Goal: Task Accomplishment & Management: Use online tool/utility

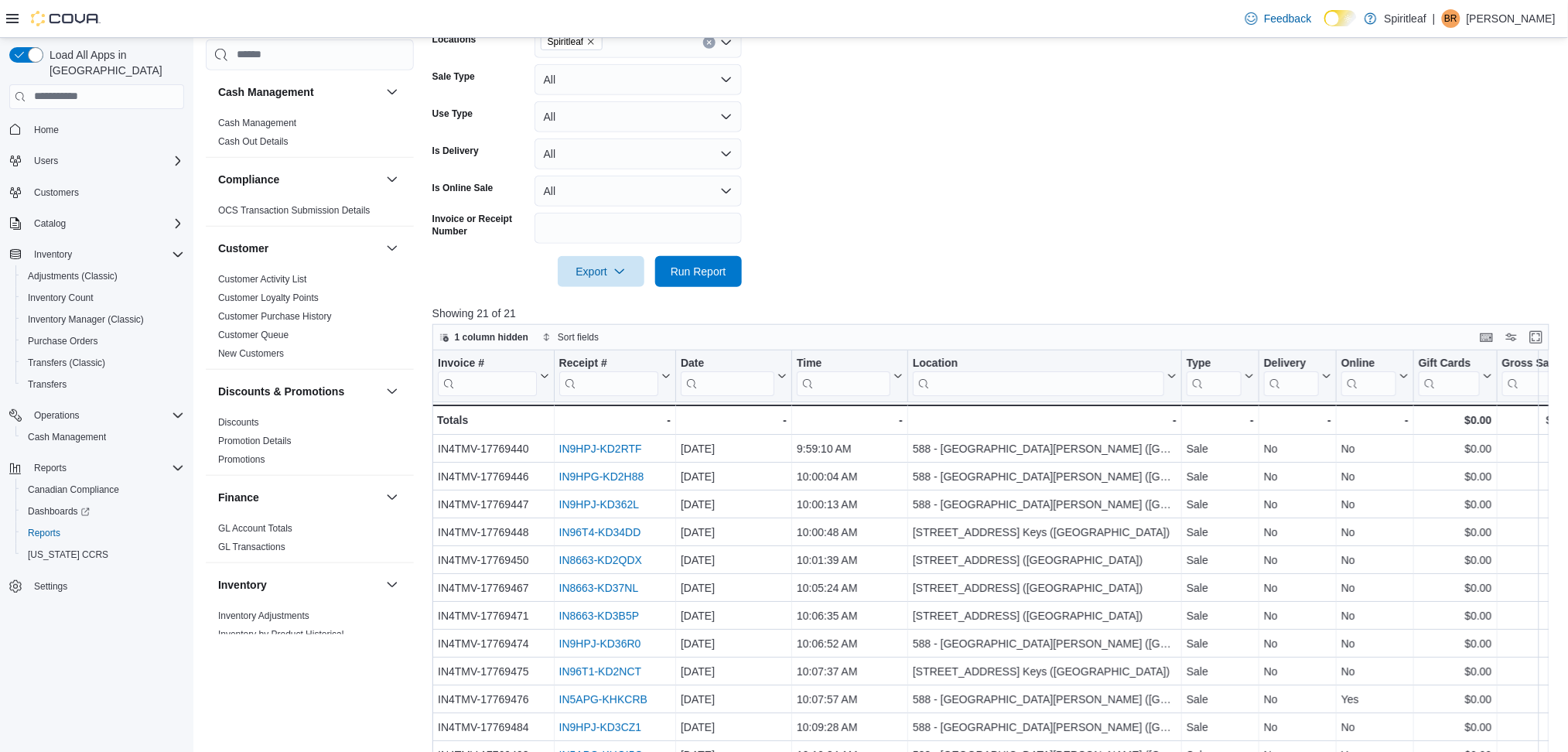
scroll to position [305, 0]
click at [684, 281] on span "Run Report" at bounding box center [699, 270] width 68 height 31
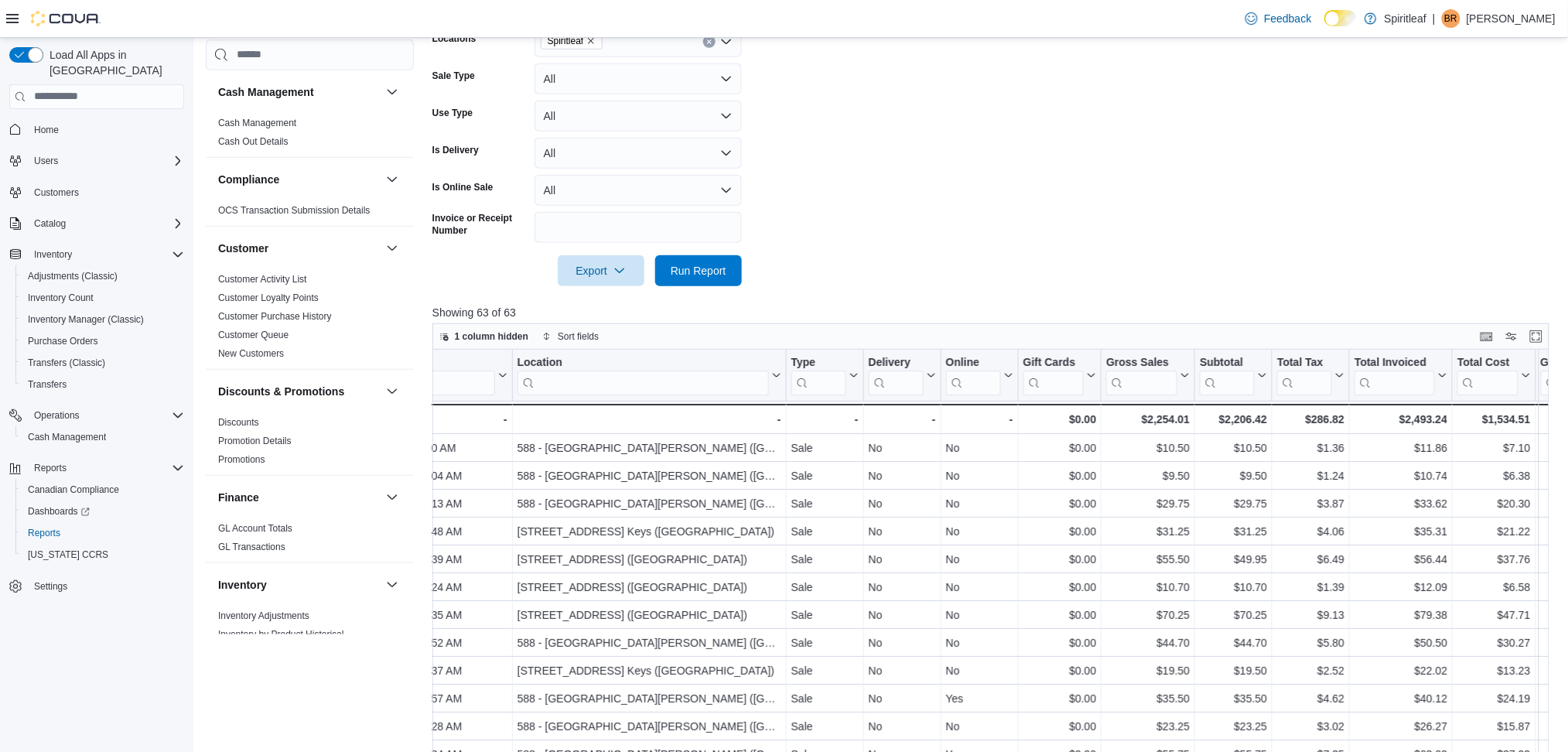
scroll to position [205, 0]
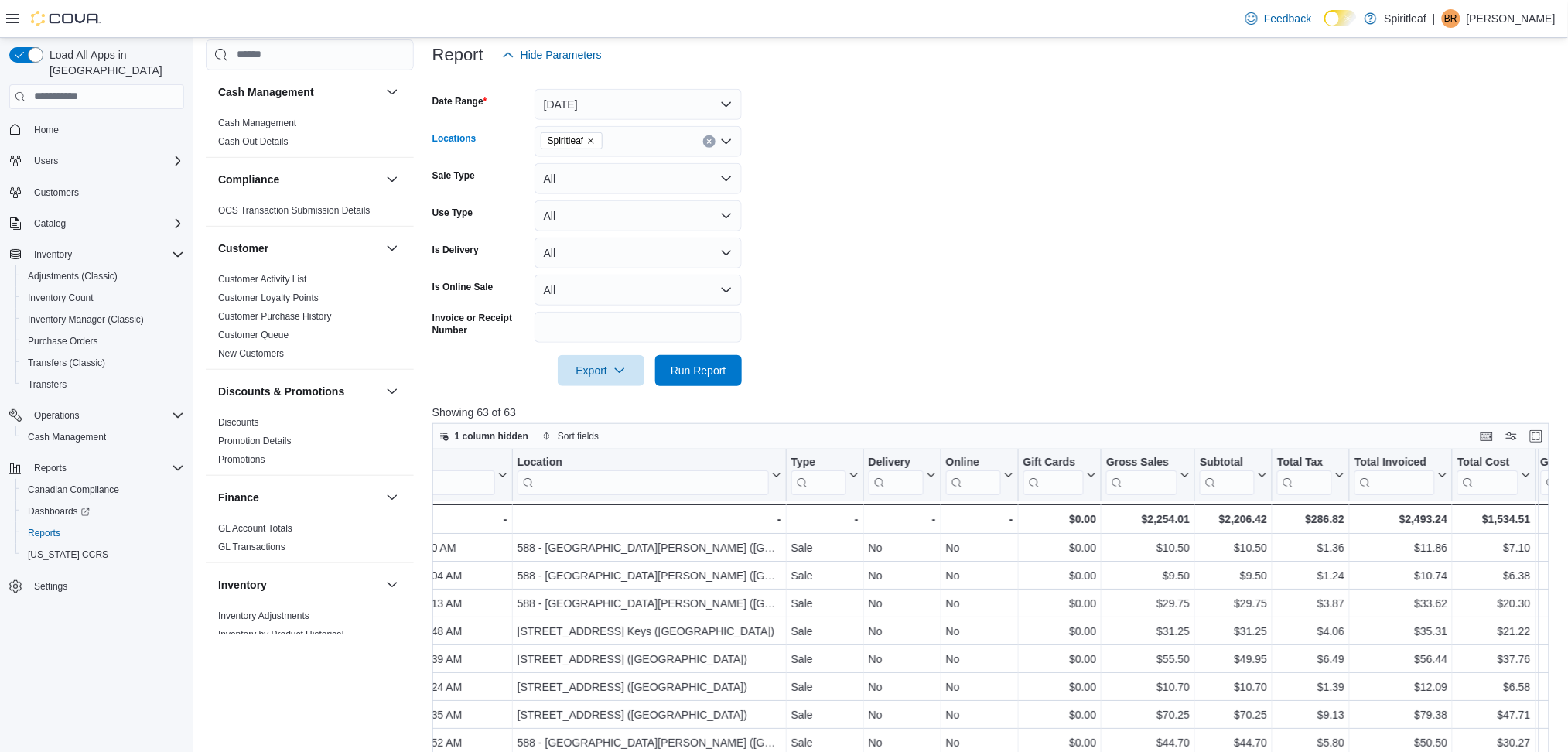
click at [671, 137] on div "Spiritleaf" at bounding box center [638, 142] width 207 height 31
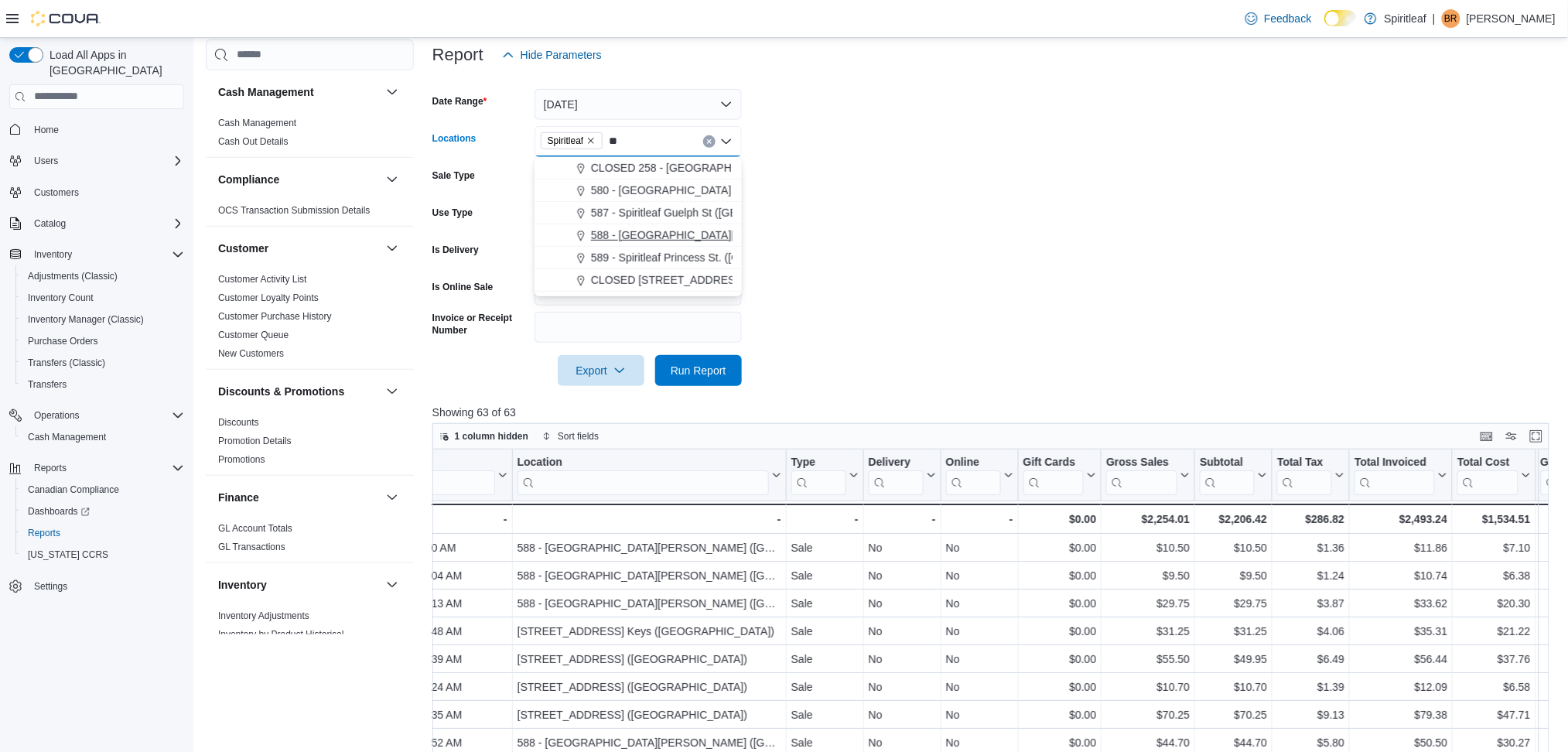
type input "**"
click at [622, 237] on span "588 - [GEOGRAPHIC_DATA][PERSON_NAME] ([GEOGRAPHIC_DATA])" at bounding box center [767, 236] width 353 height 16
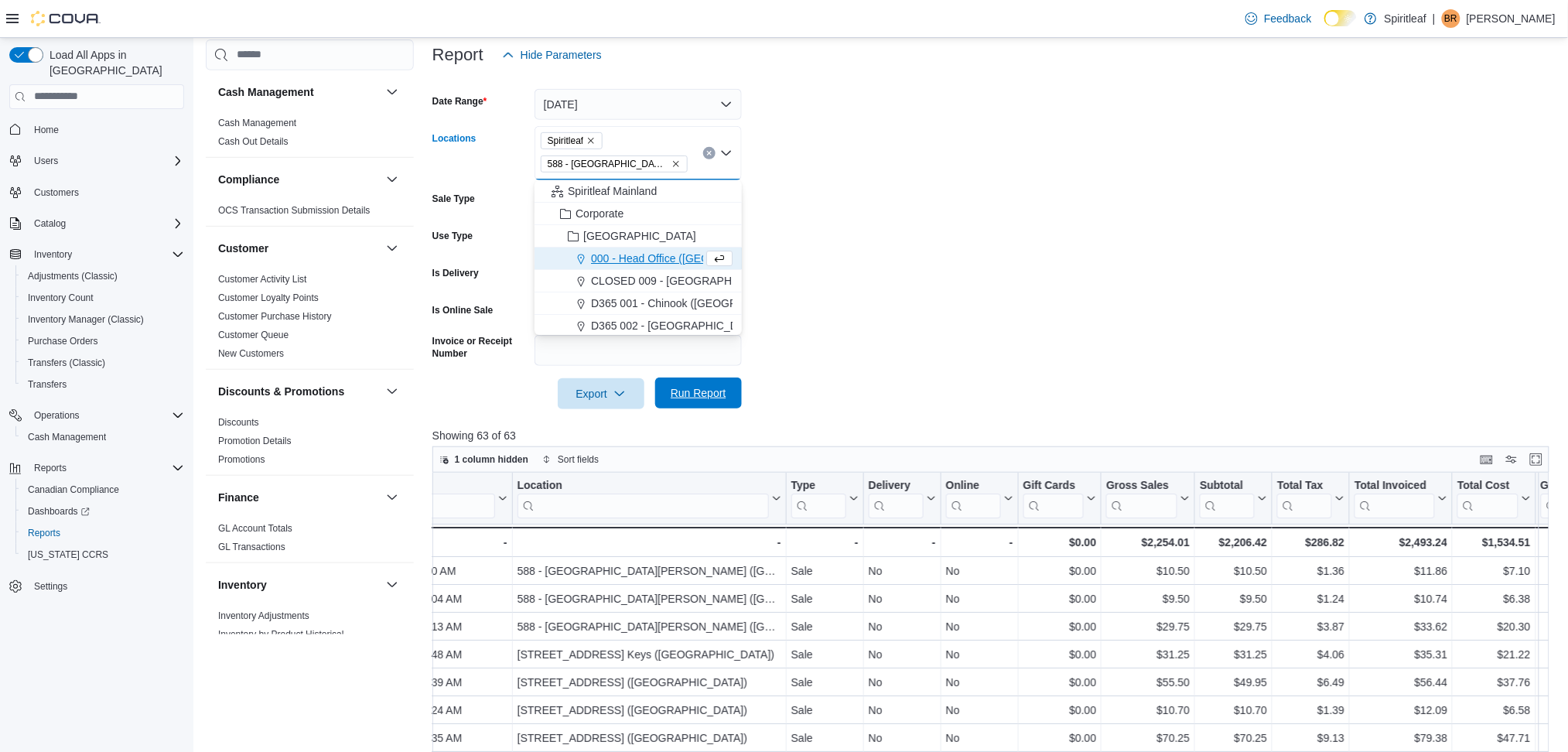
click at [686, 400] on span "Run Report" at bounding box center [699, 393] width 68 height 31
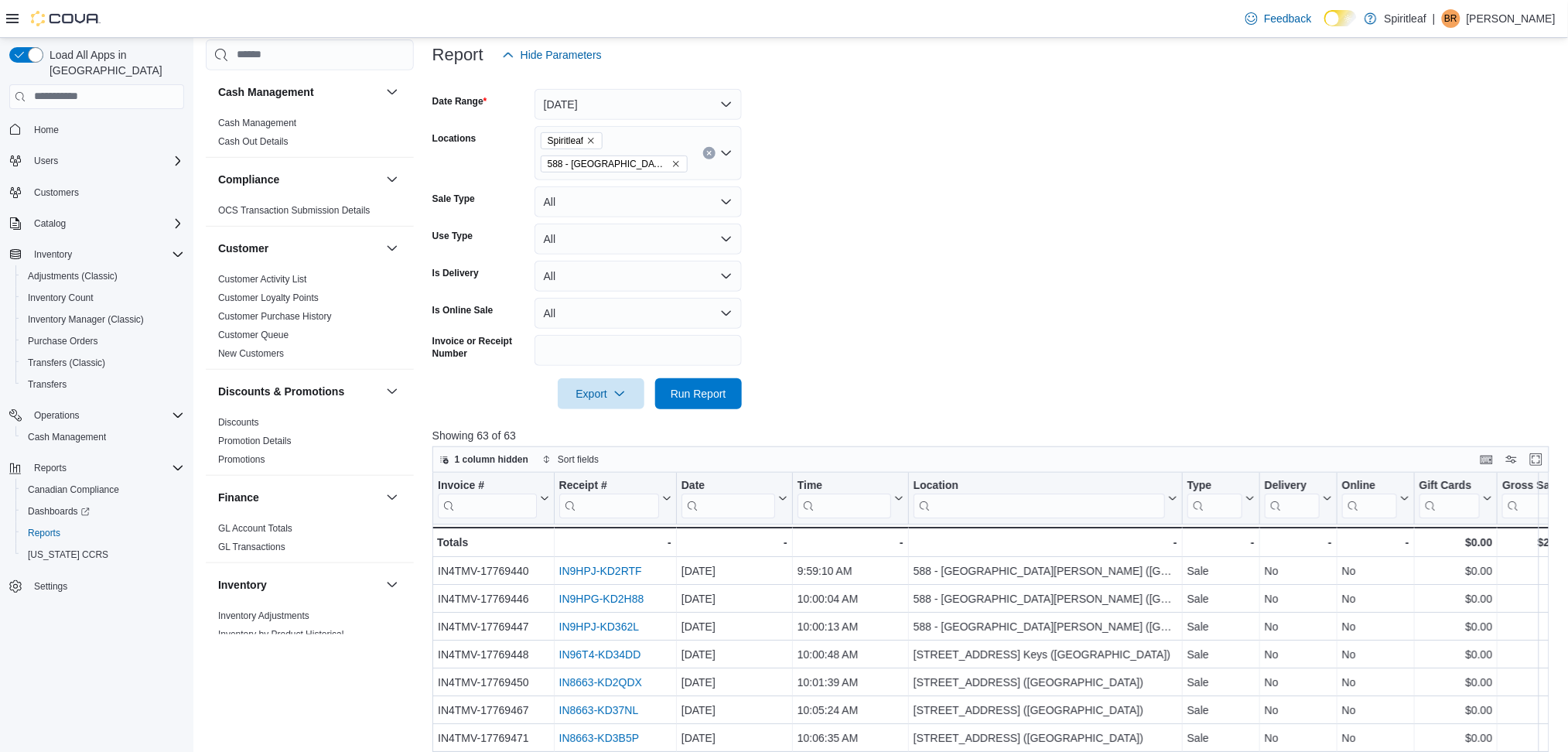
click at [591, 139] on icon "Remove Spiritleaf from selection in this group" at bounding box center [591, 141] width 6 height 6
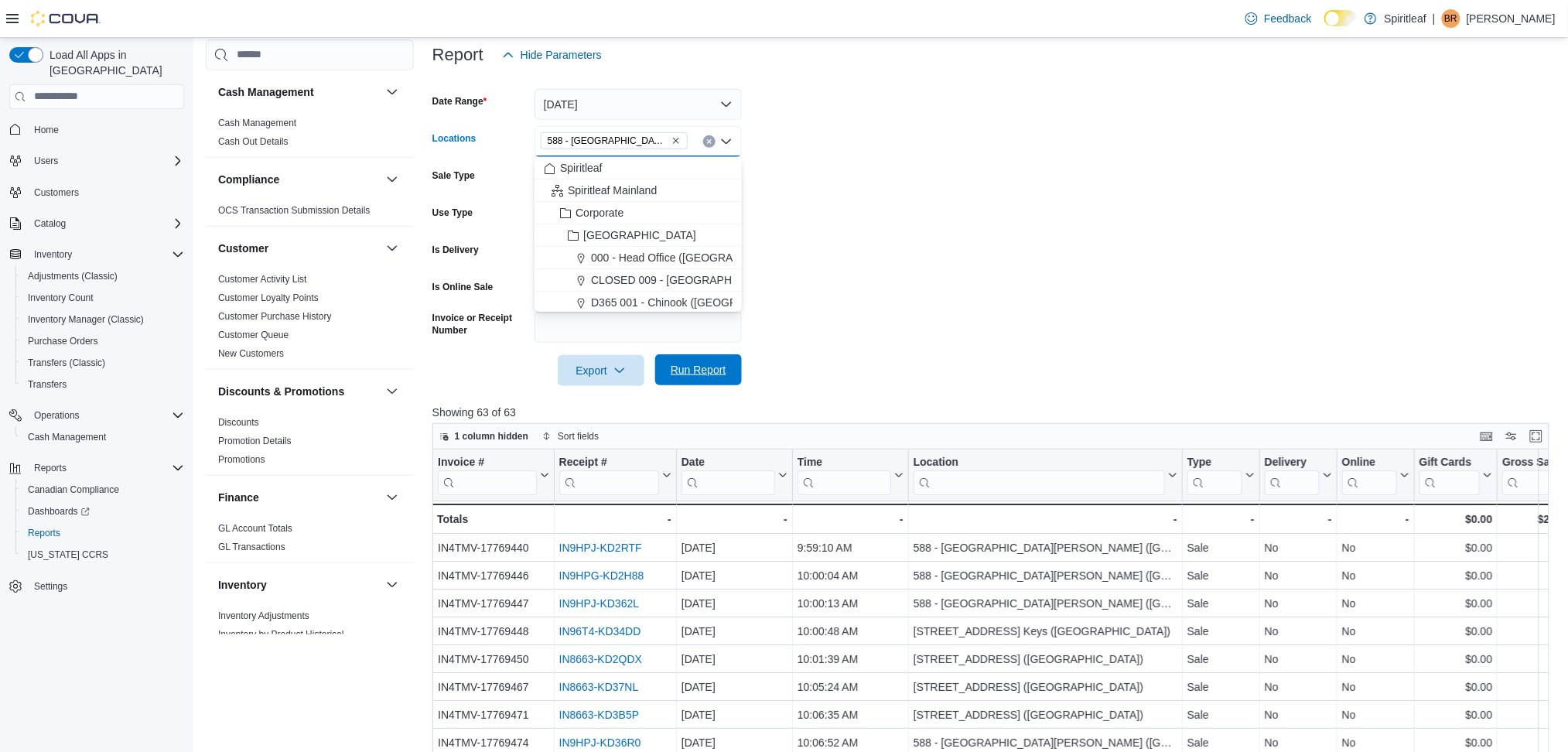
click at [716, 380] on span "Run Report" at bounding box center [699, 370] width 68 height 31
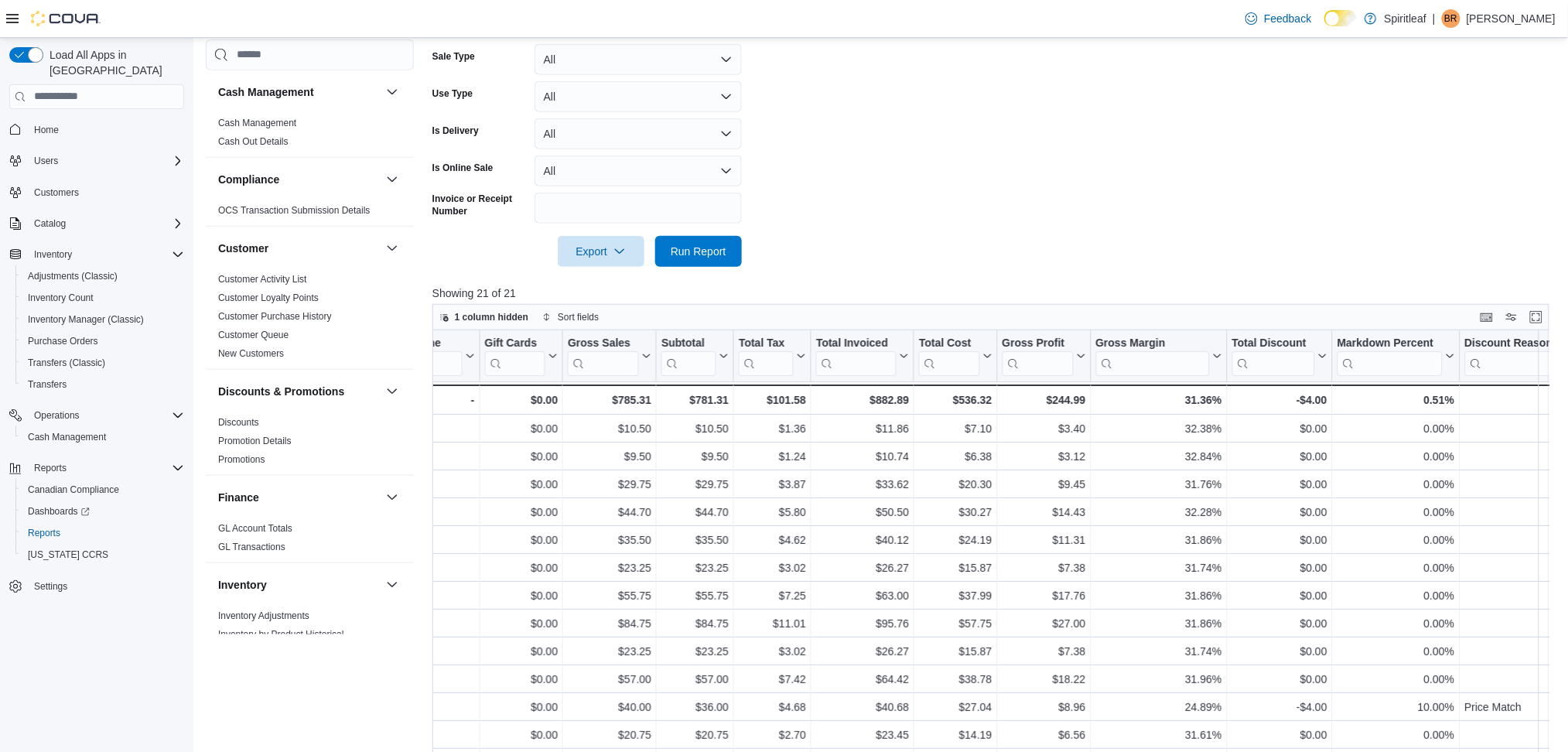
scroll to position [0, 927]
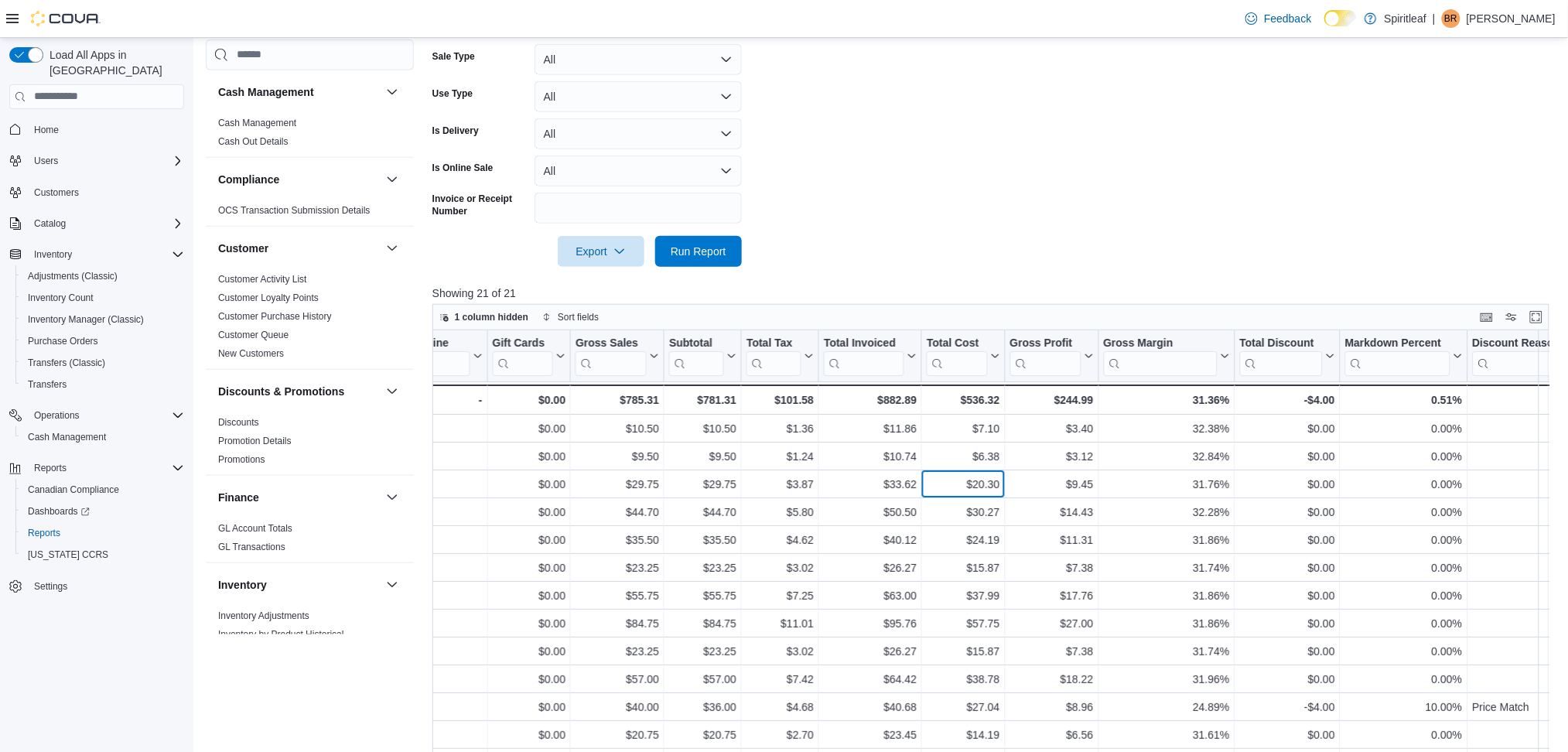
click at [932, 482] on div "$20.30" at bounding box center [963, 484] width 72 height 19
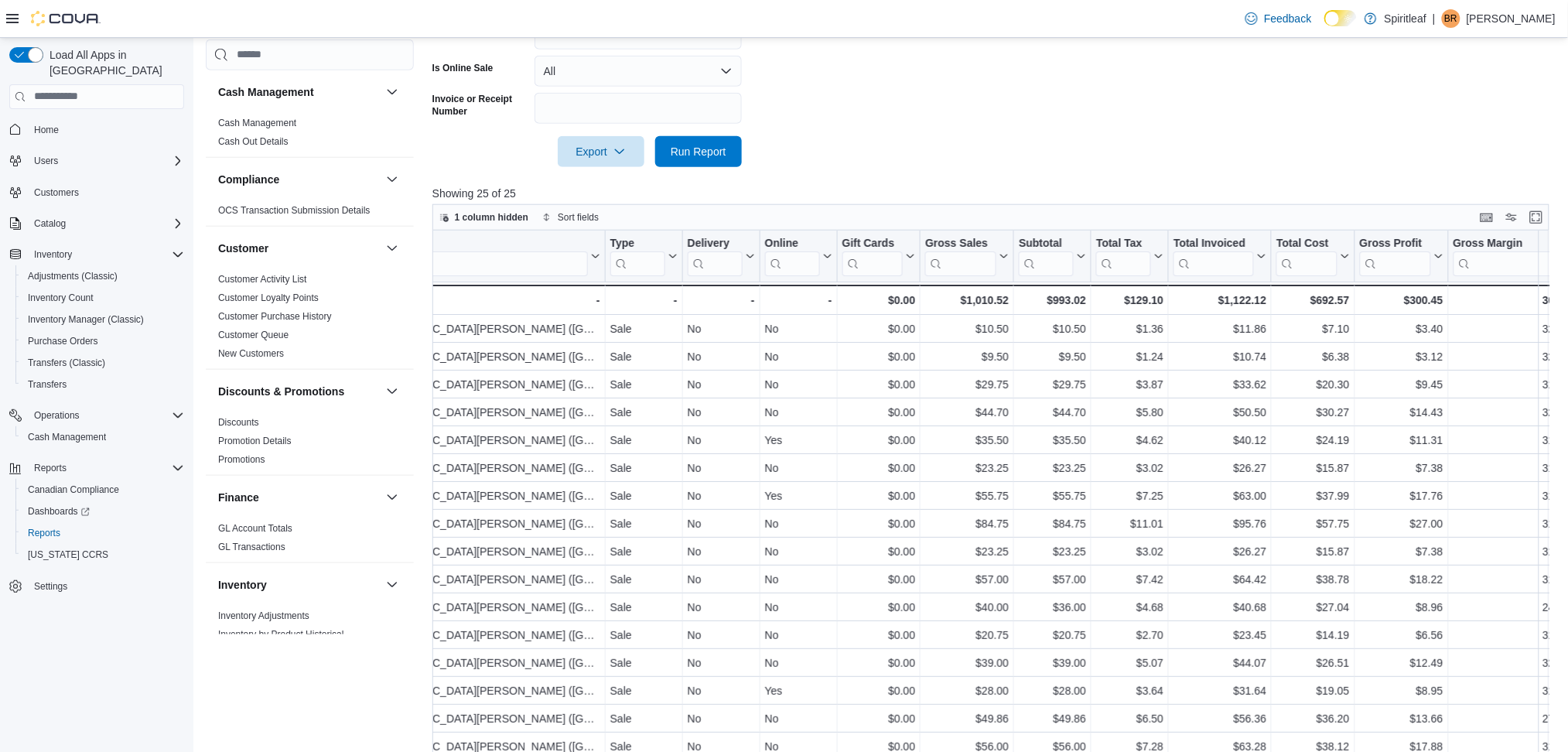
scroll to position [0, 586]
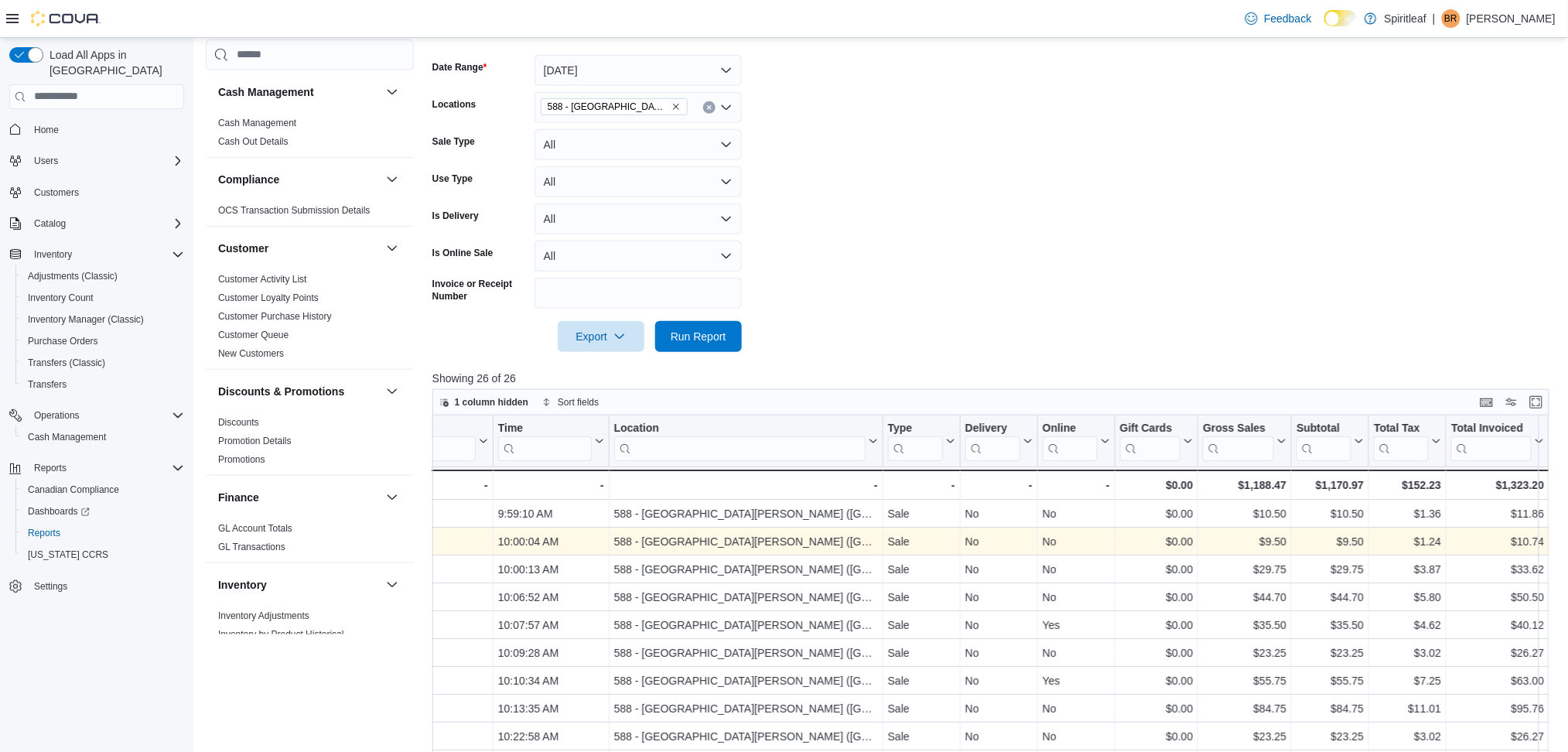
scroll to position [0, 298]
